Goal: Task Accomplishment & Management: Manage account settings

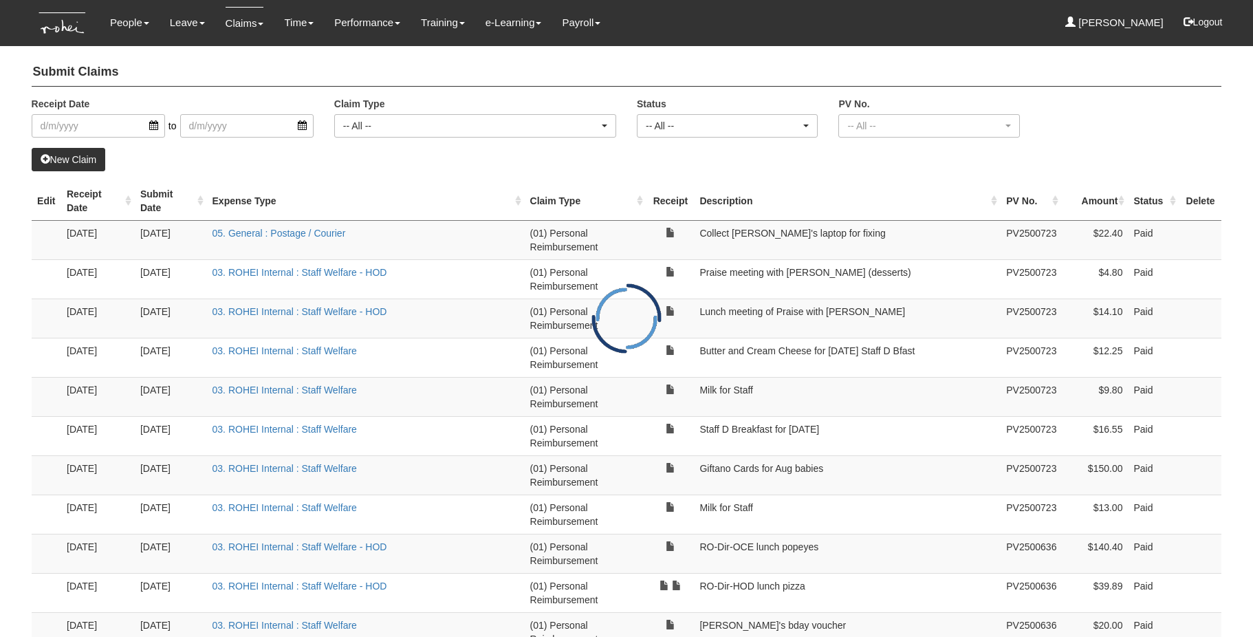
select select "50"
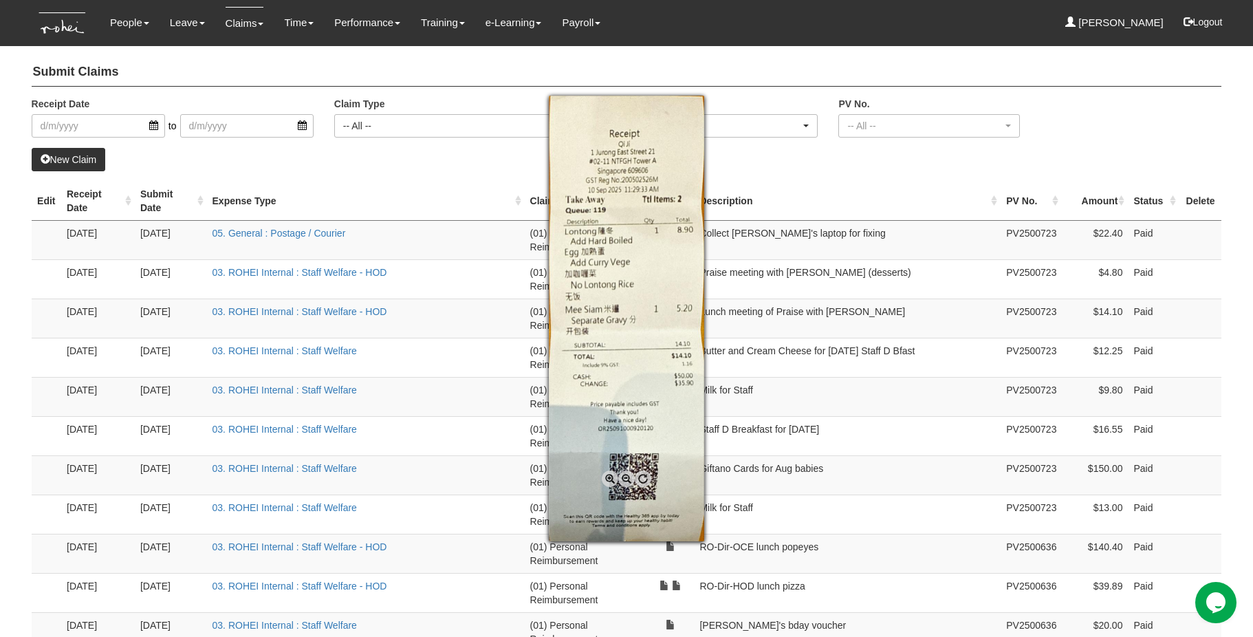
click at [397, 164] on div at bounding box center [626, 318] width 1253 height 637
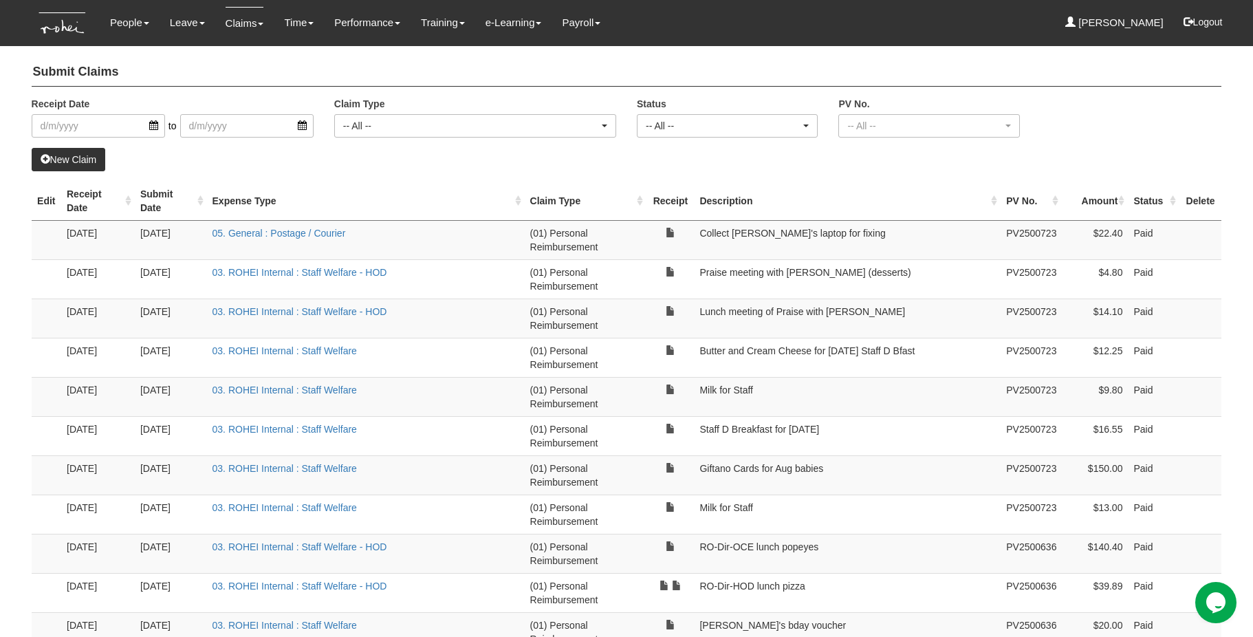
click at [59, 153] on link "New Claim" at bounding box center [69, 159] width 74 height 23
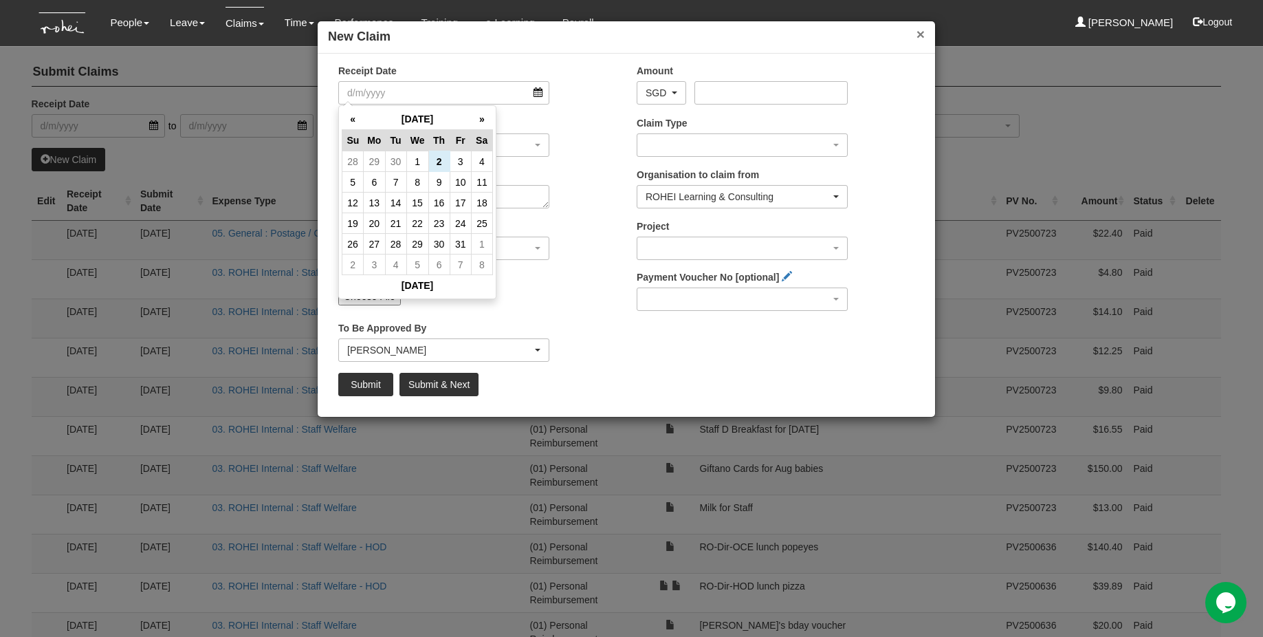
click at [922, 31] on button "×" at bounding box center [920, 34] width 8 height 14
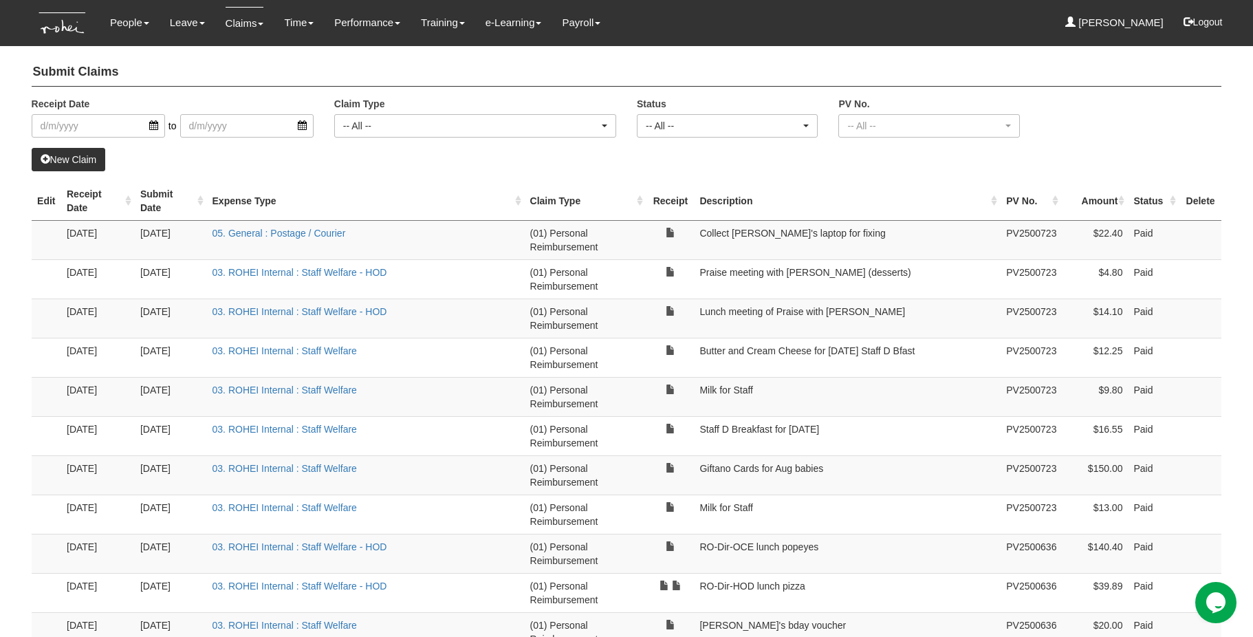
click at [817, 182] on th "Description" at bounding box center [847, 201] width 307 height 39
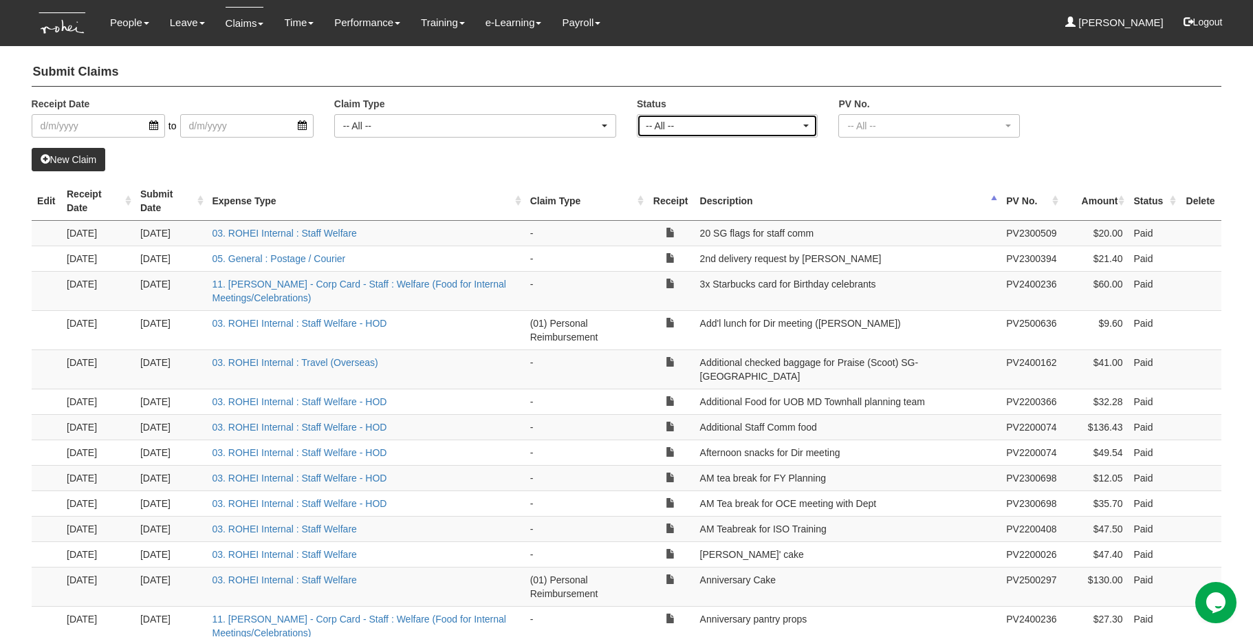
click at [727, 127] on div "-- All --" at bounding box center [723, 126] width 155 height 14
click at [683, 169] on span "Submitted" at bounding box center [672, 167] width 43 height 14
select select "Submitted"
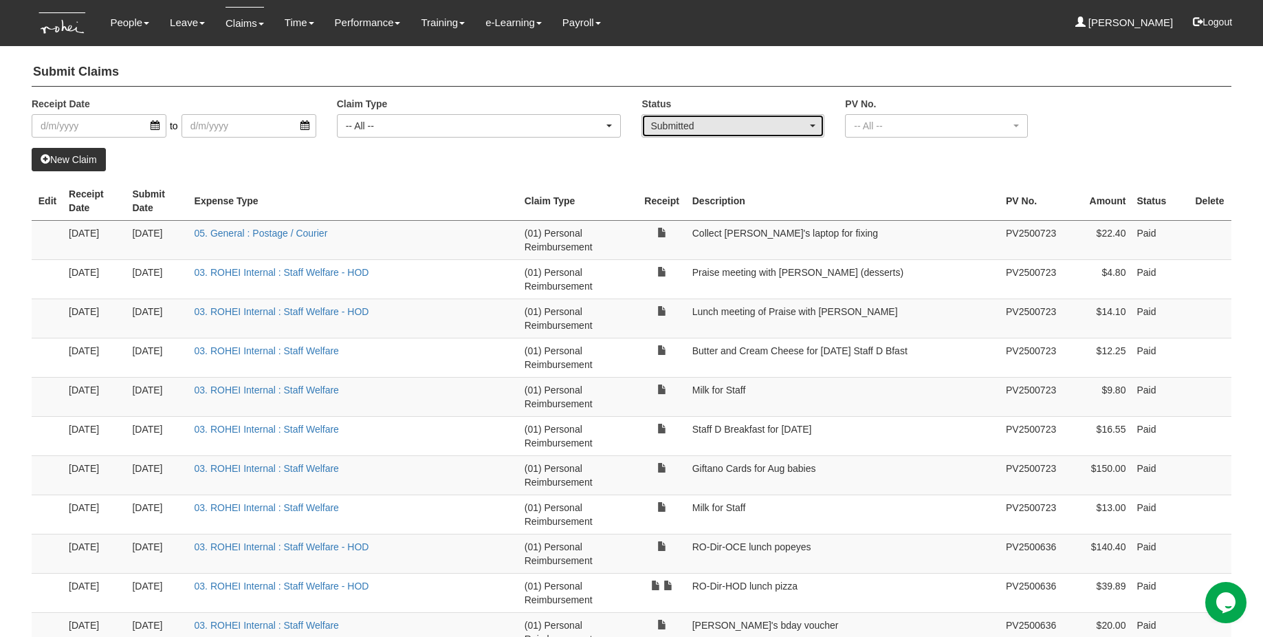
select select "50"
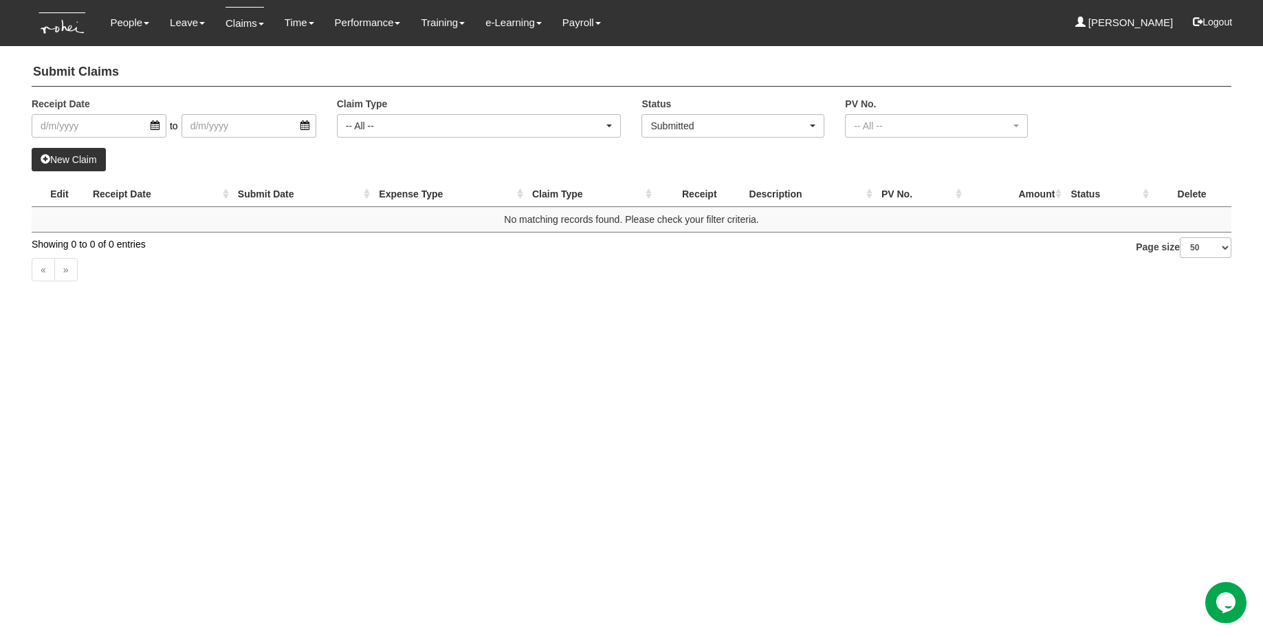
click at [84, 160] on link "New Claim" at bounding box center [69, 159] width 74 height 23
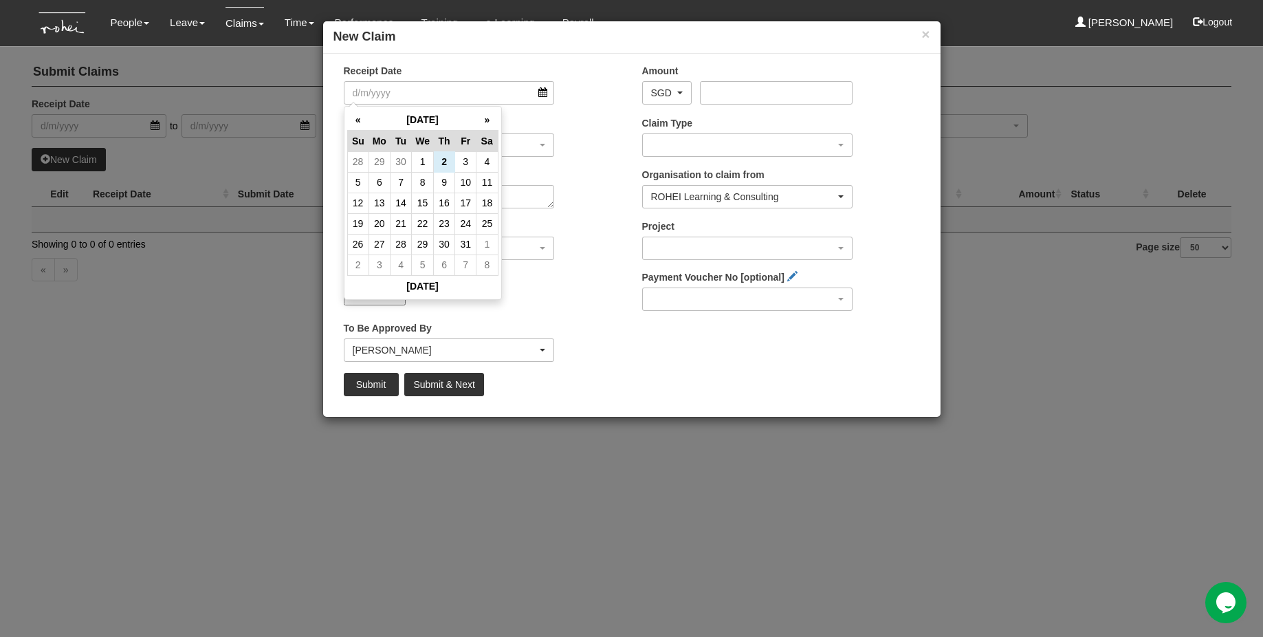
click at [685, 536] on div "× New Claim Receipt Date Amount AED AFN ALL AMD ANG AOA ARS AUD AWG AZN BAM BBD…" at bounding box center [631, 318] width 1263 height 637
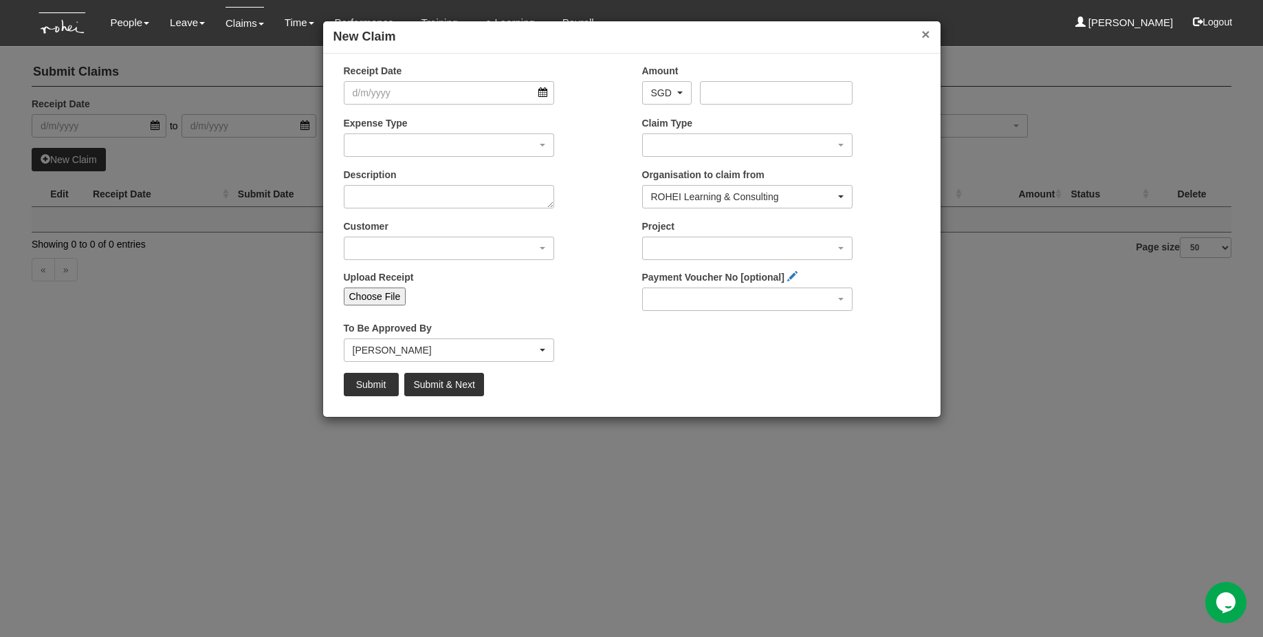
click at [927, 36] on button "×" at bounding box center [925, 34] width 8 height 14
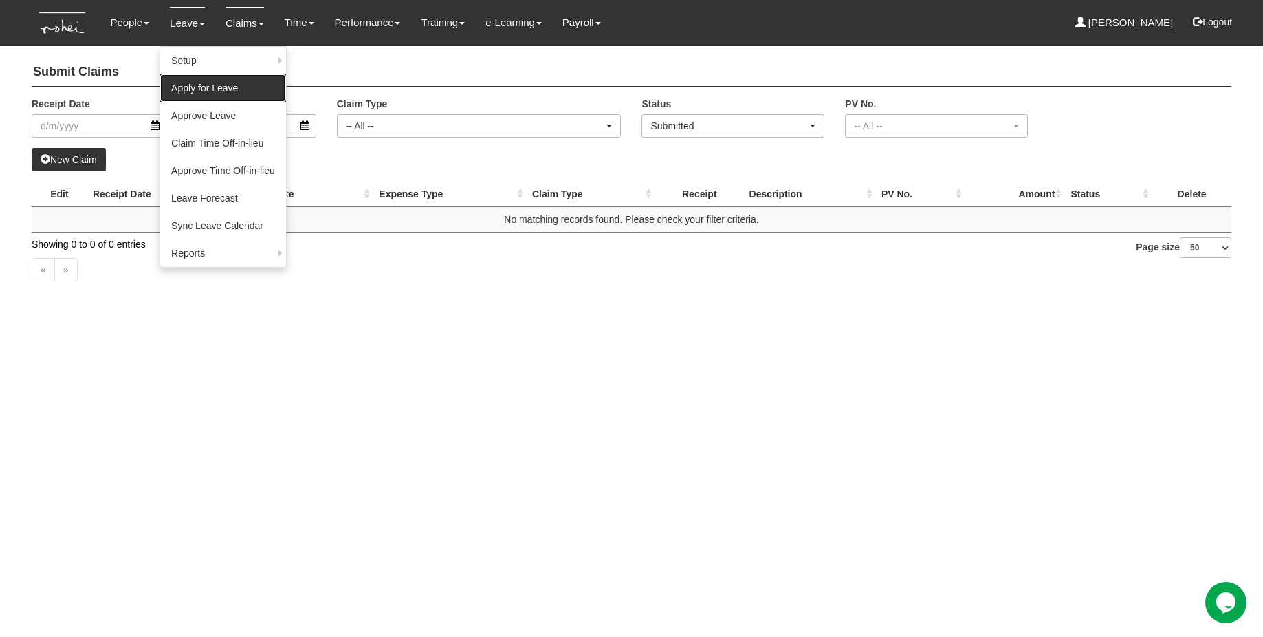
click at [195, 84] on link "Apply for Leave" at bounding box center [223, 88] width 126 height 28
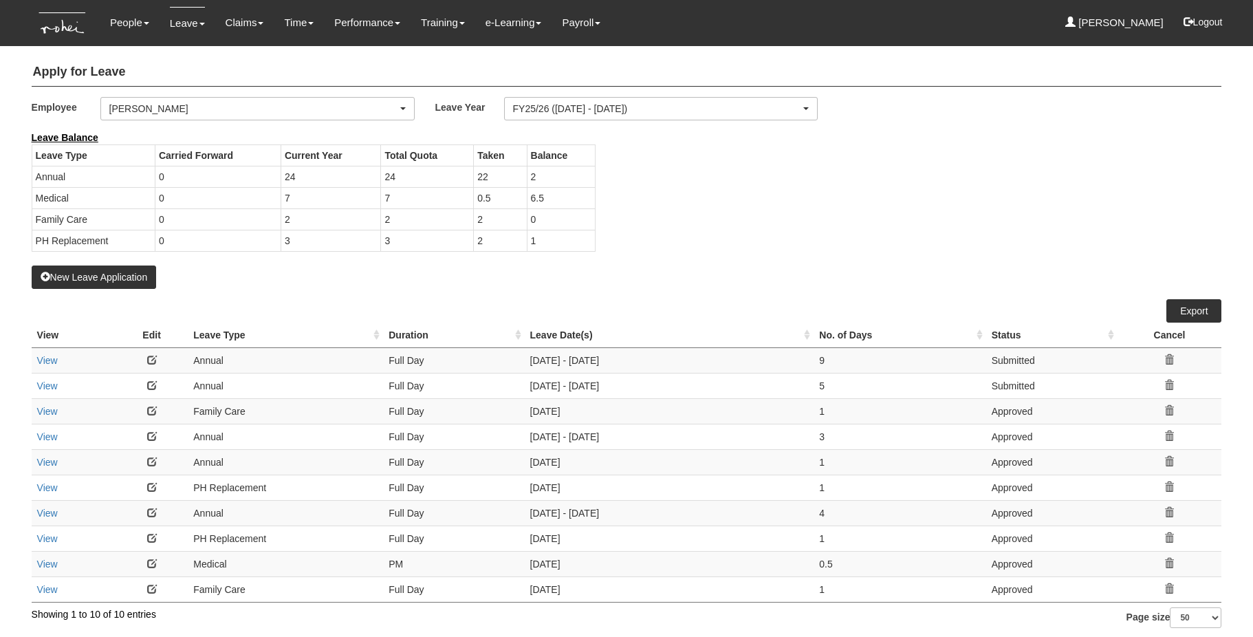
select select "50"
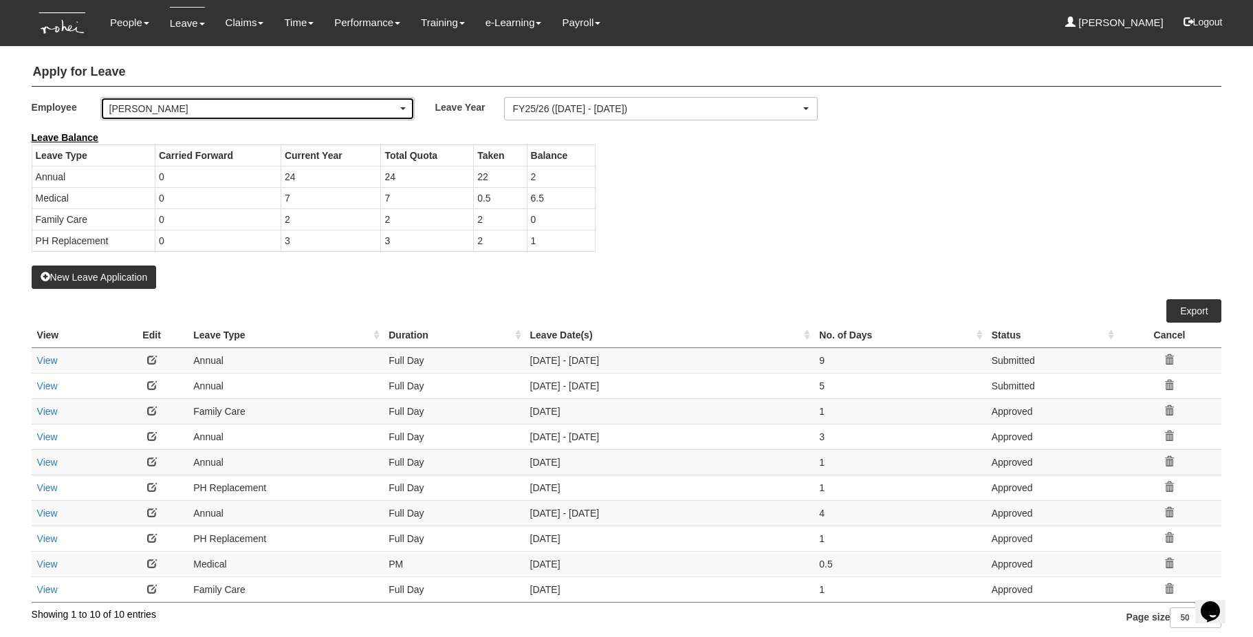
click at [239, 107] on div "[PERSON_NAME]" at bounding box center [253, 109] width 288 height 14
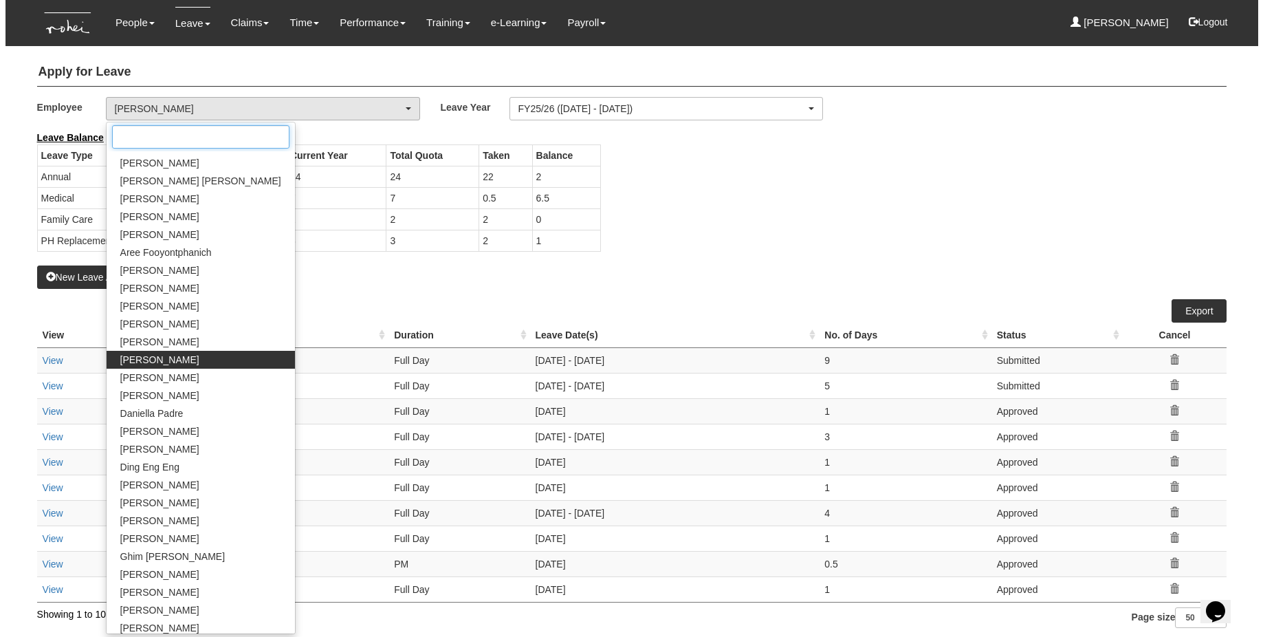
scroll to position [139, 0]
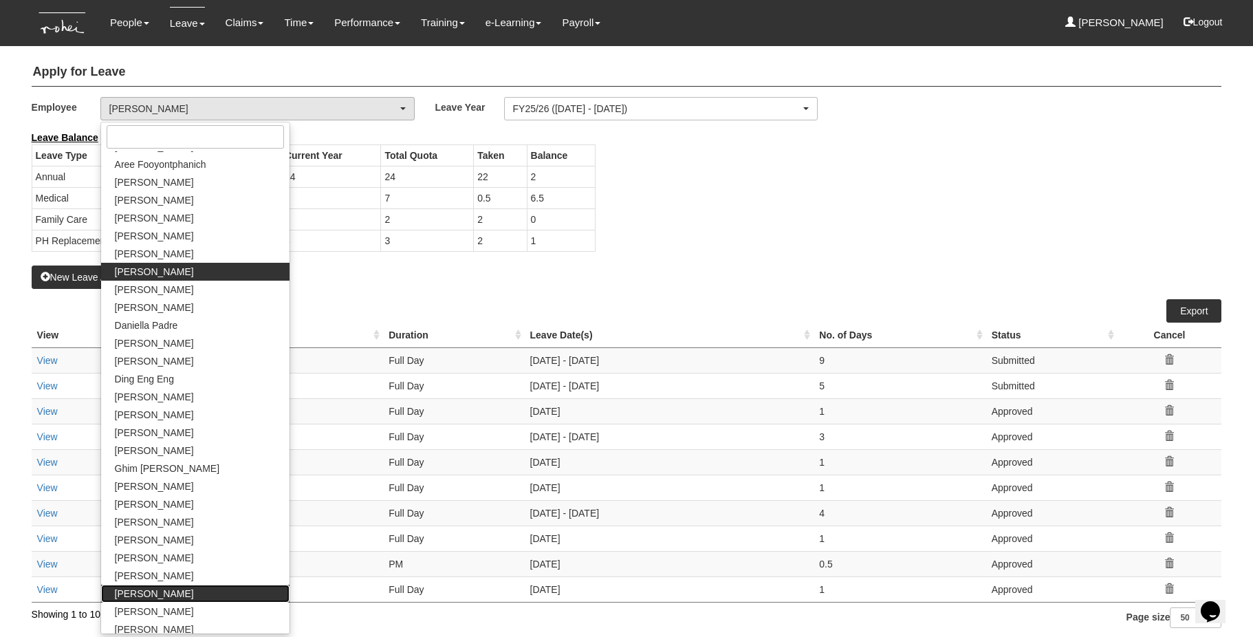
click at [144, 597] on span "Jill Doromal" at bounding box center [154, 593] width 79 height 14
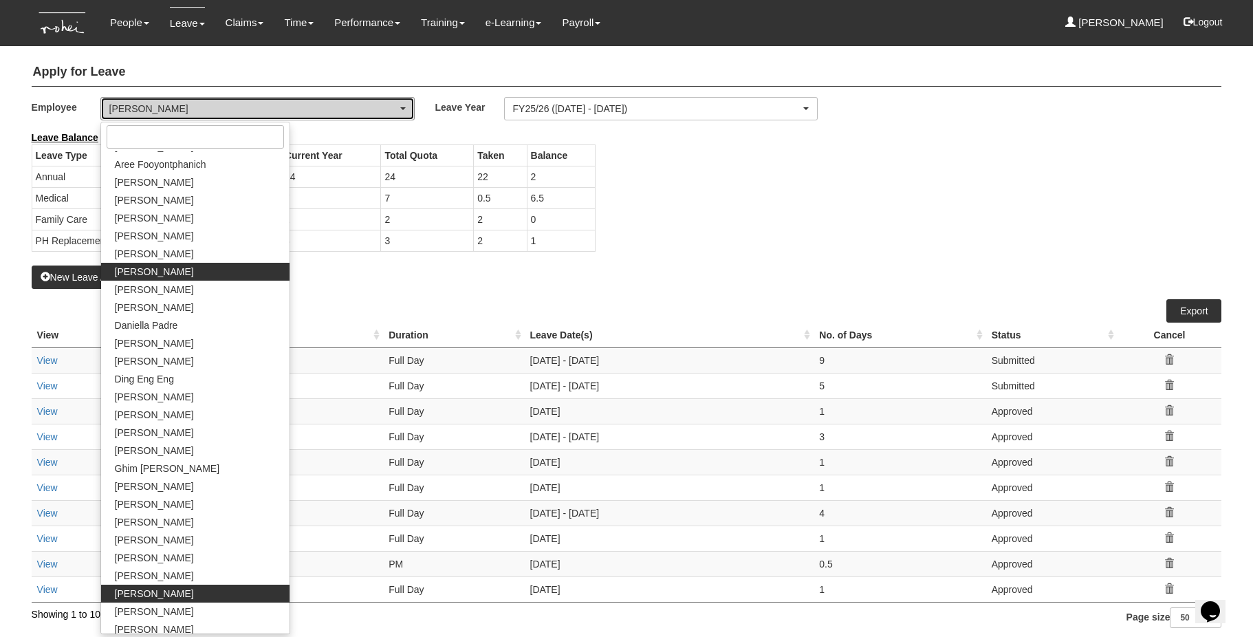
select select "5dc071eb-997d-4309-93ed-ec6b4f91f984"
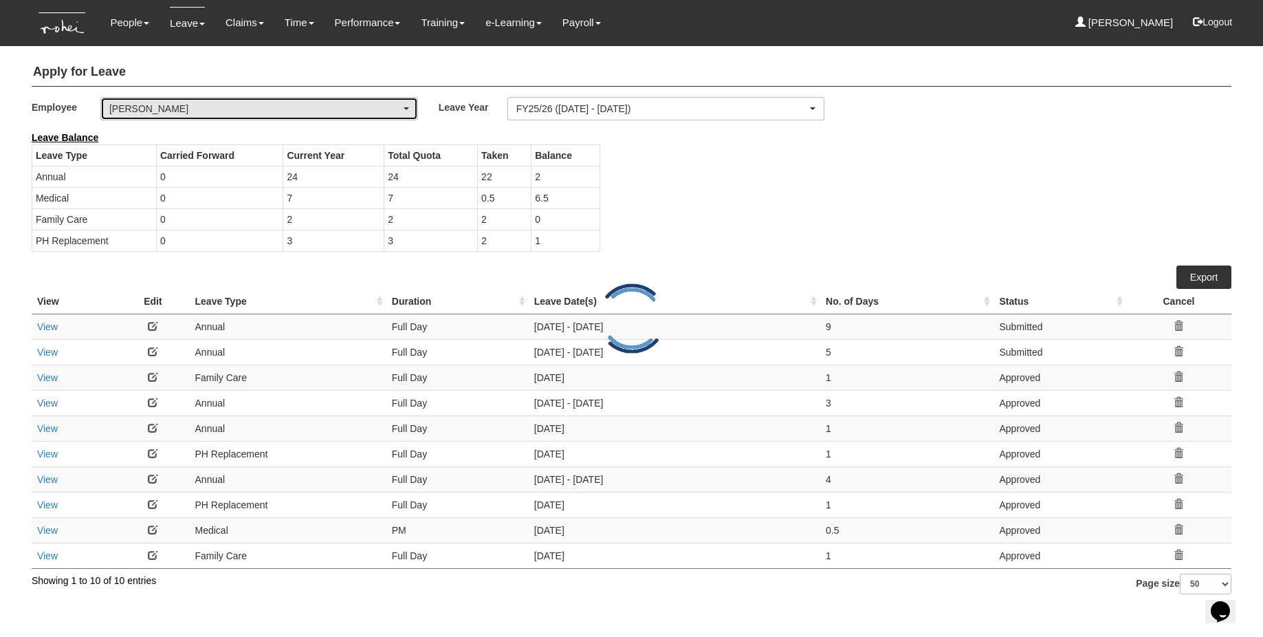
select select "50"
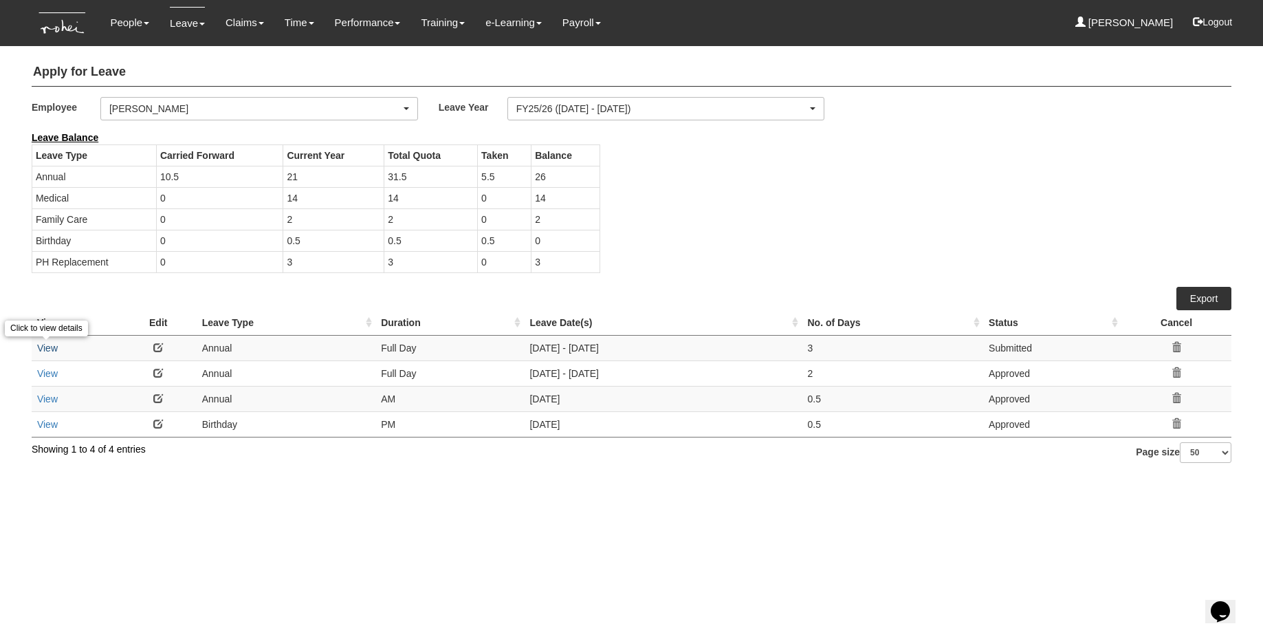
click at [45, 348] on link "View" at bounding box center [47, 347] width 21 height 11
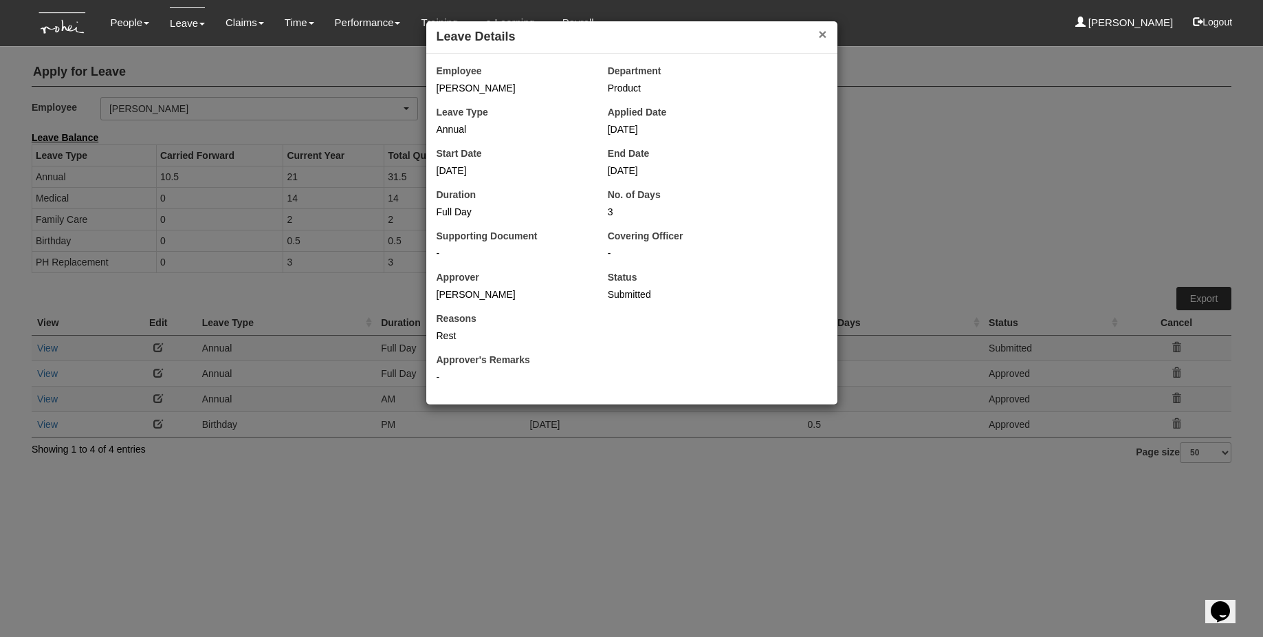
click at [825, 32] on button "×" at bounding box center [822, 34] width 8 height 14
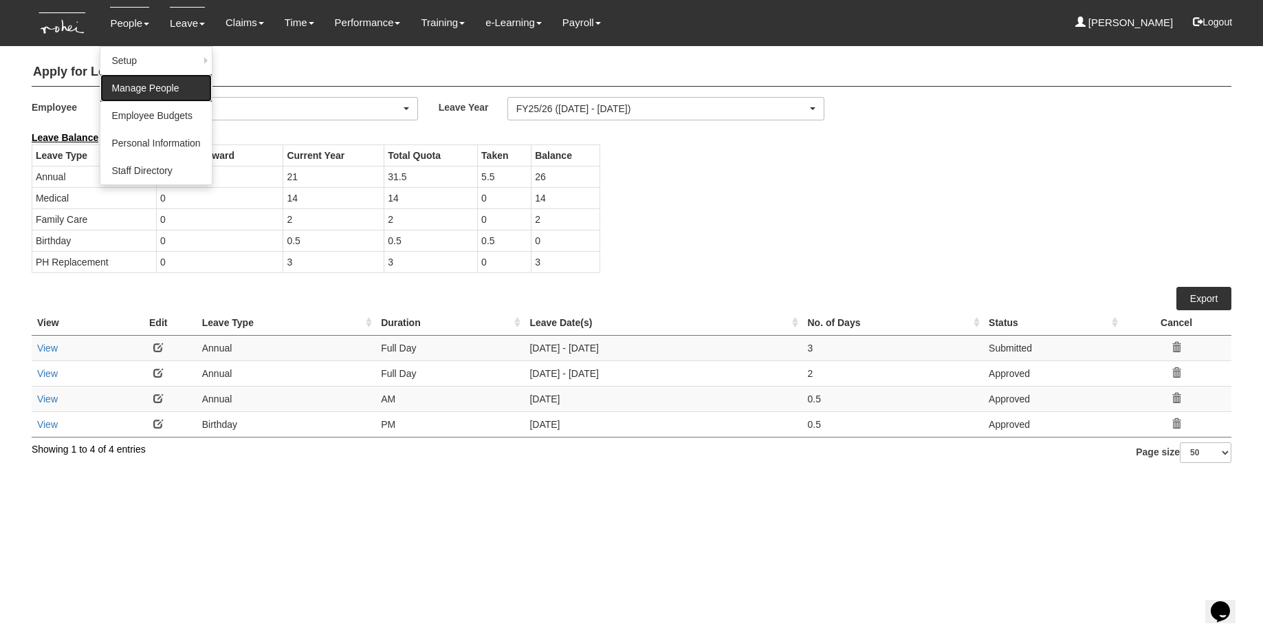
click at [123, 94] on link "Manage People" at bounding box center [155, 88] width 111 height 28
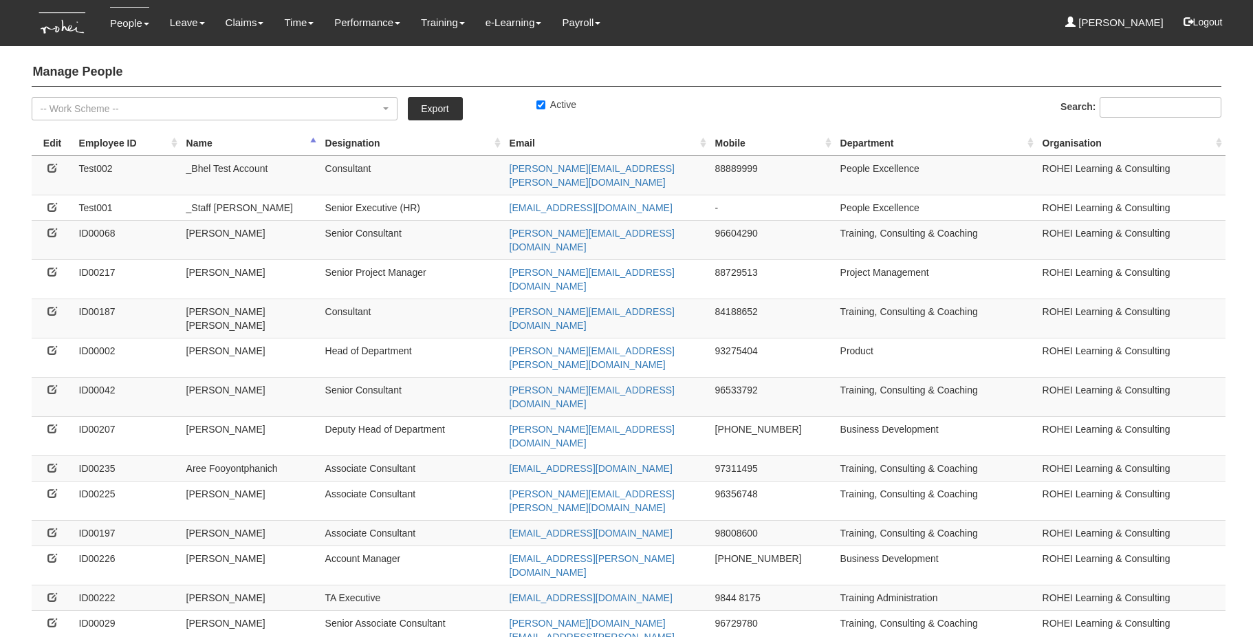
select select "50"
click at [673, 106] on div "-- Work Scheme -- Compressed work schedule Flexi-time / Flexi-hours Annualised …" at bounding box center [417, 114] width 793 height 34
